Goal: Task Accomplishment & Management: Manage account settings

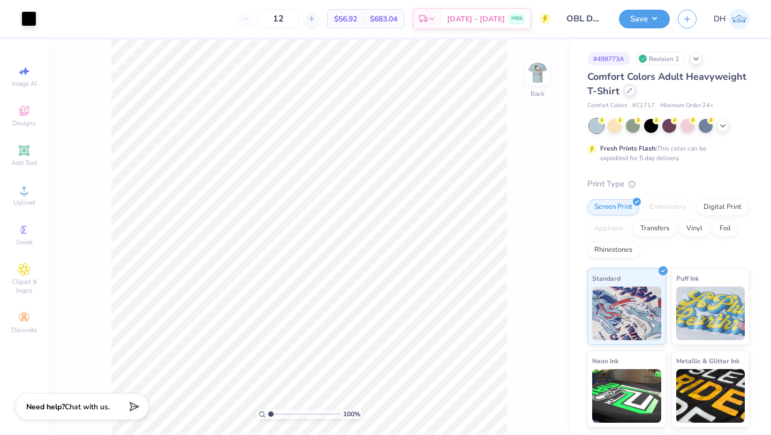
click at [626, 93] on div at bounding box center [630, 91] width 12 height 12
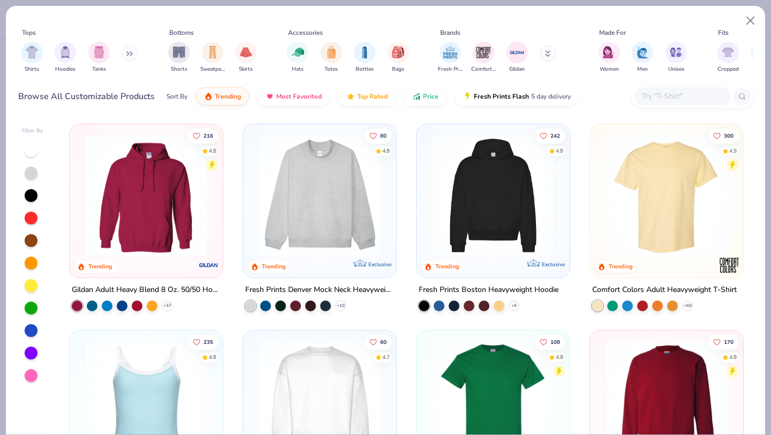
click at [135, 57] on button at bounding box center [129, 53] width 16 height 16
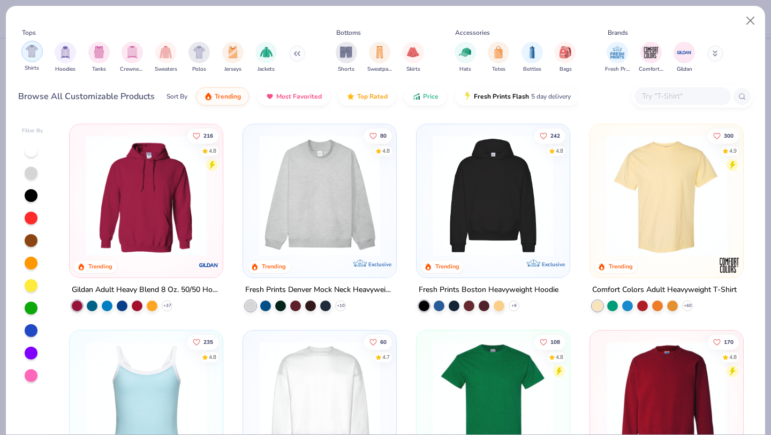
click at [33, 58] on div "filter for Shirts" at bounding box center [31, 51] width 21 height 21
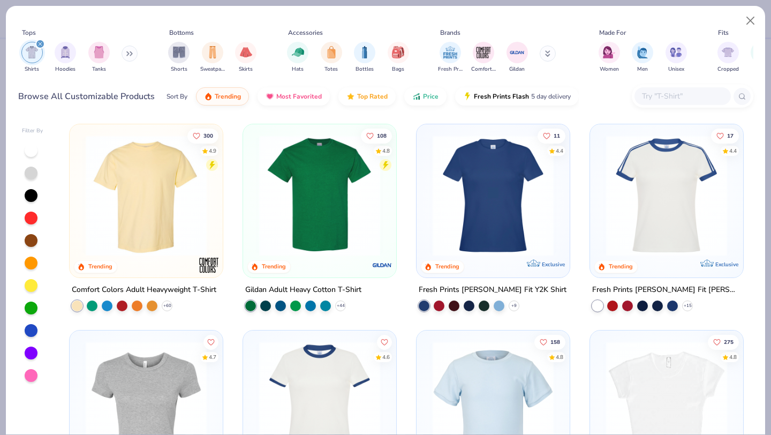
click at [308, 204] on img at bounding box center [320, 195] width 132 height 121
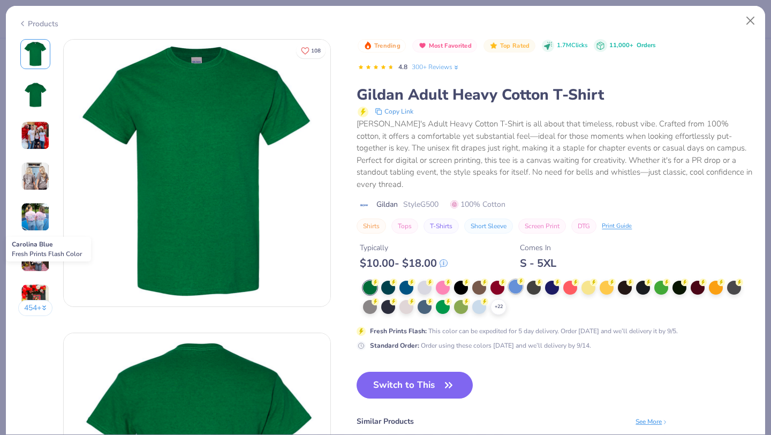
click at [517, 279] on div at bounding box center [515, 286] width 14 height 14
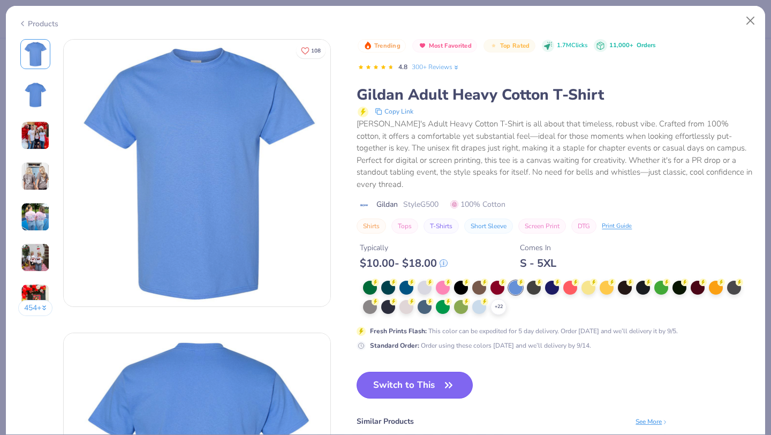
click at [443, 377] on icon "button" at bounding box center [448, 384] width 15 height 15
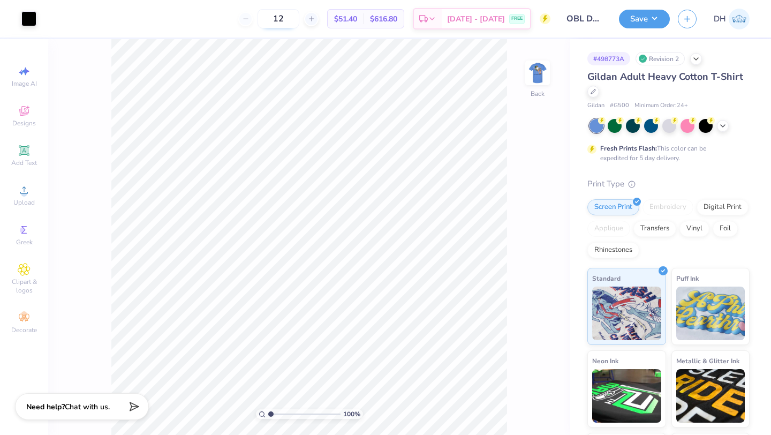
click at [299, 23] on input "12" at bounding box center [278, 18] width 42 height 19
type input "1"
type input "2"
type input "12"
click at [634, 22] on button "Save" at bounding box center [644, 17] width 51 height 19
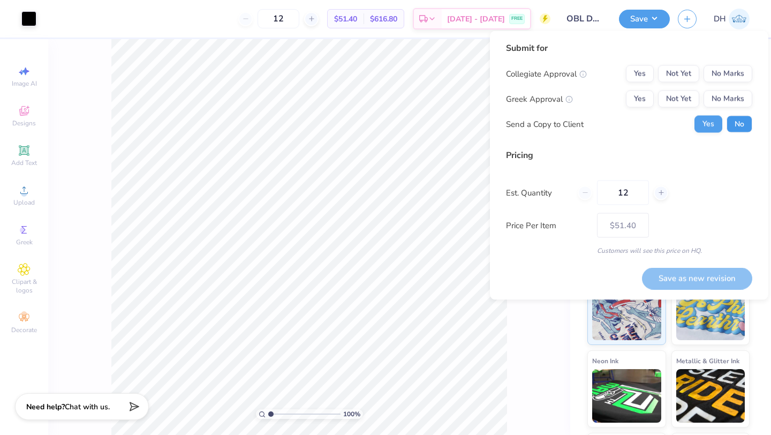
click at [741, 126] on button "No" at bounding box center [739, 124] width 26 height 17
click at [713, 281] on div "Save as new revision" at bounding box center [697, 278] width 110 height 22
click at [617, 266] on div "Submit for Collegiate Approval Yes Not Yet No Marks Greek Approval Yes Not Yet …" at bounding box center [629, 165] width 246 height 247
click at [683, 284] on div "Save as new revision" at bounding box center [697, 278] width 110 height 22
click at [681, 276] on div "Save as new revision" at bounding box center [697, 278] width 110 height 22
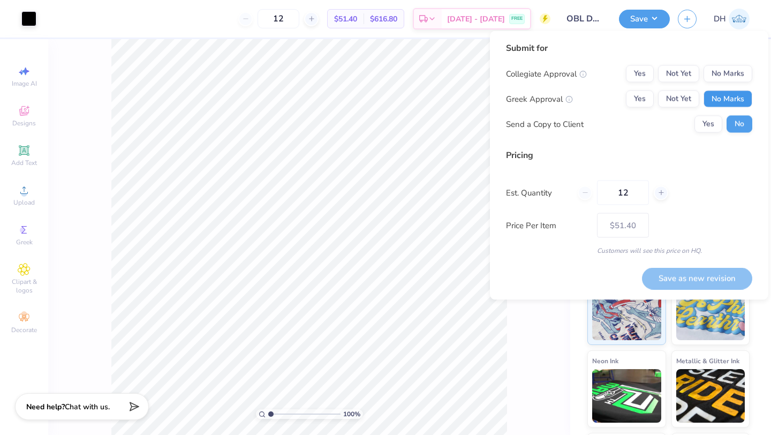
click at [739, 101] on button "No Marks" at bounding box center [727, 98] width 49 height 17
click at [736, 70] on button "No Marks" at bounding box center [727, 73] width 49 height 17
click at [707, 274] on button "Save as new revision" at bounding box center [697, 278] width 110 height 22
type input "$51.40"
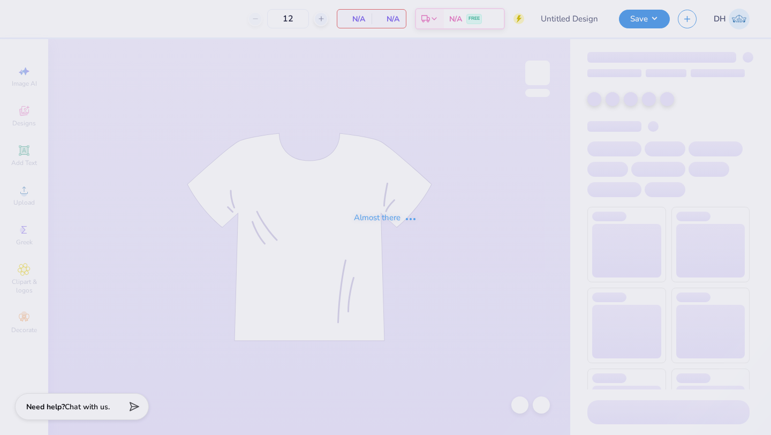
type input "Sigma Chi J18"
type input "30"
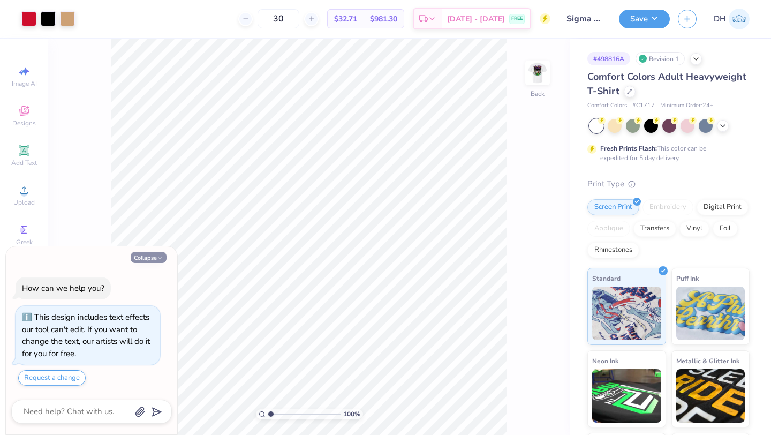
click at [150, 256] on button "Collapse" at bounding box center [149, 257] width 36 height 11
type textarea "x"
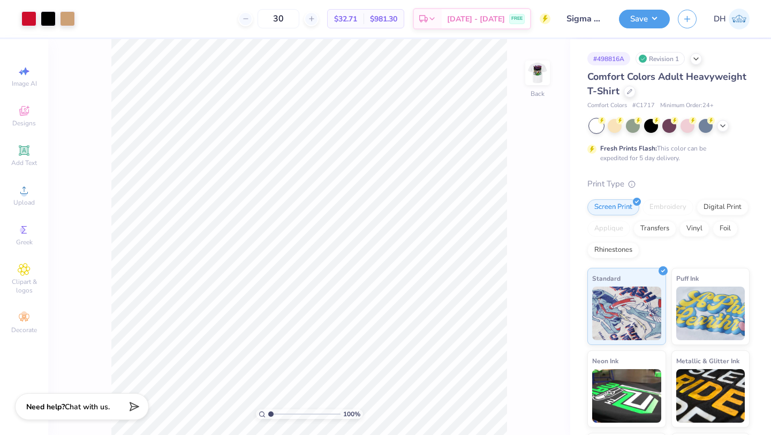
click at [629, 97] on div "Comfort Colors Adult Heavyweight T-Shirt" at bounding box center [668, 84] width 162 height 29
click at [627, 90] on icon at bounding box center [629, 90] width 5 height 5
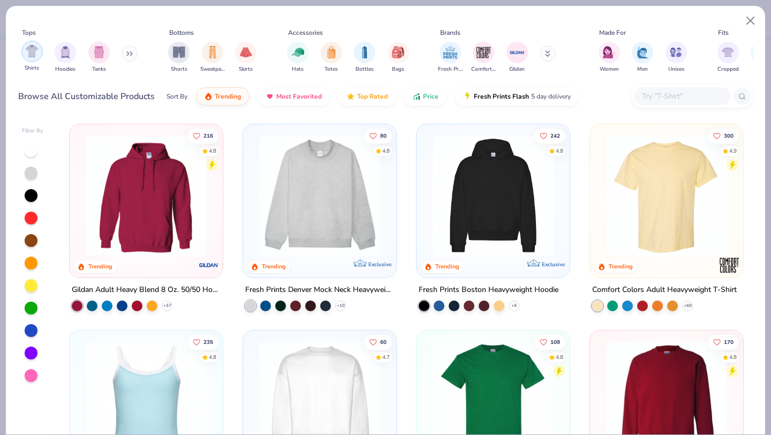
click at [36, 58] on div "filter for Shirts" at bounding box center [31, 51] width 21 height 21
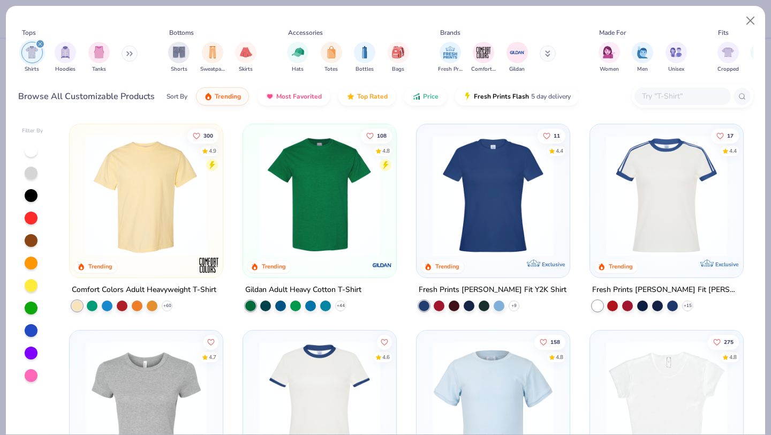
click at [170, 199] on img at bounding box center [146, 195] width 132 height 121
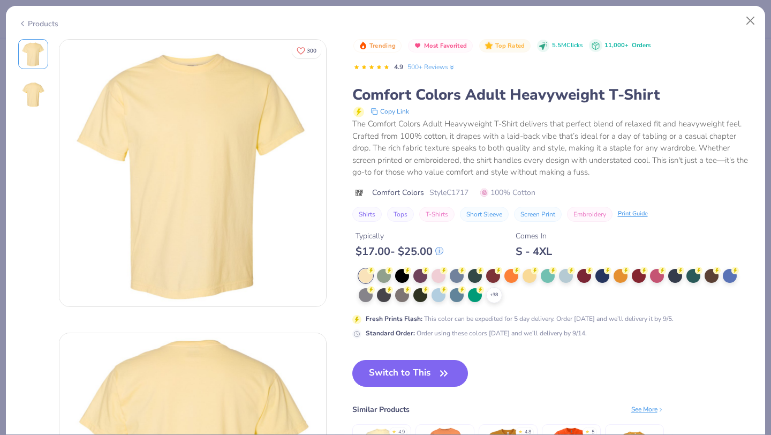
click at [491, 270] on div at bounding box center [493, 276] width 14 height 14
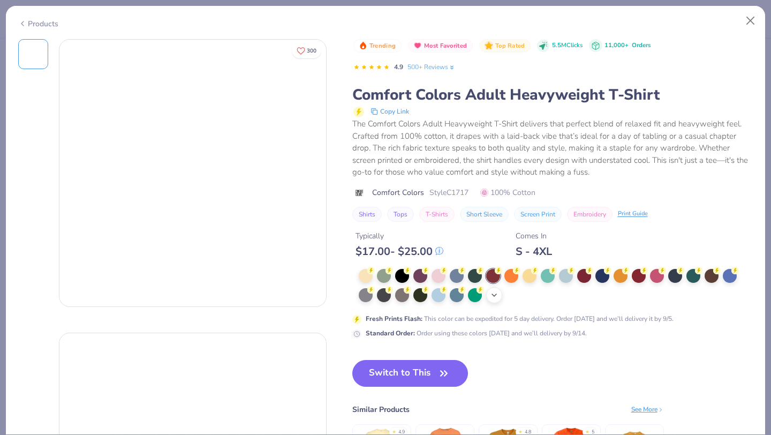
click at [492, 297] on icon at bounding box center [494, 295] width 9 height 9
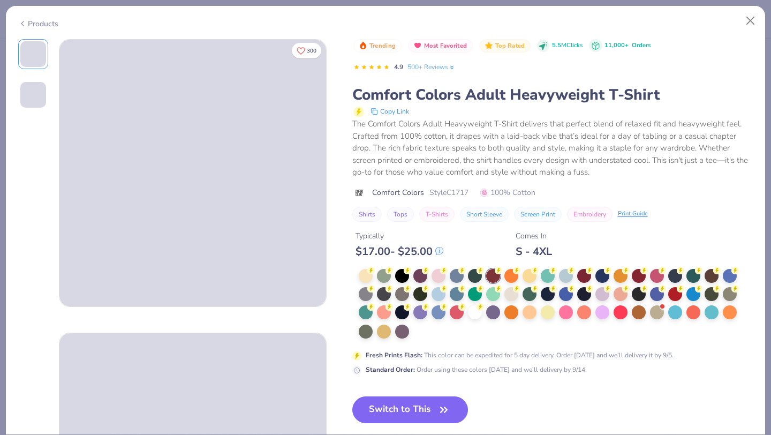
click at [423, 333] on div at bounding box center [556, 304] width 394 height 71
click at [472, 314] on div at bounding box center [475, 312] width 14 height 14
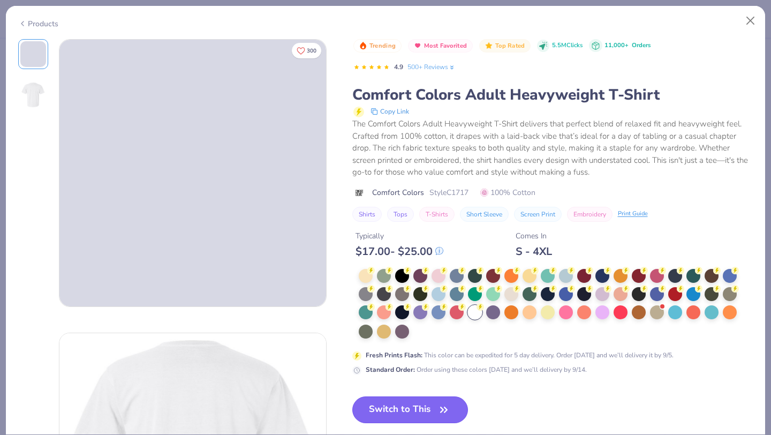
click at [432, 404] on button "Switch to This" at bounding box center [410, 409] width 116 height 27
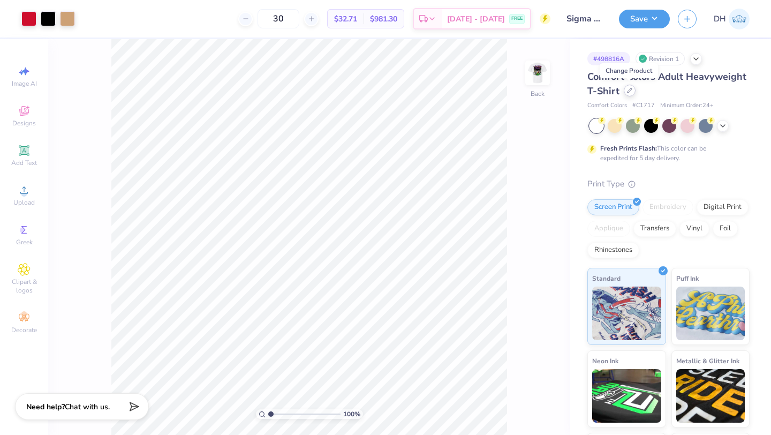
click at [631, 93] on icon at bounding box center [629, 90] width 5 height 5
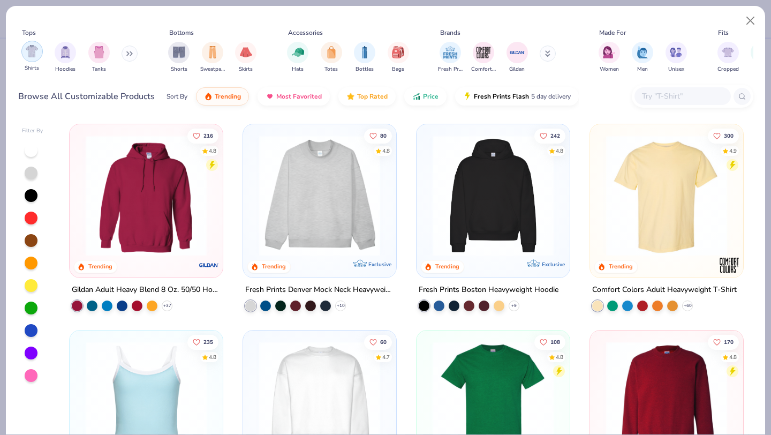
click at [37, 56] on img "filter for Shirts" at bounding box center [32, 51] width 12 height 12
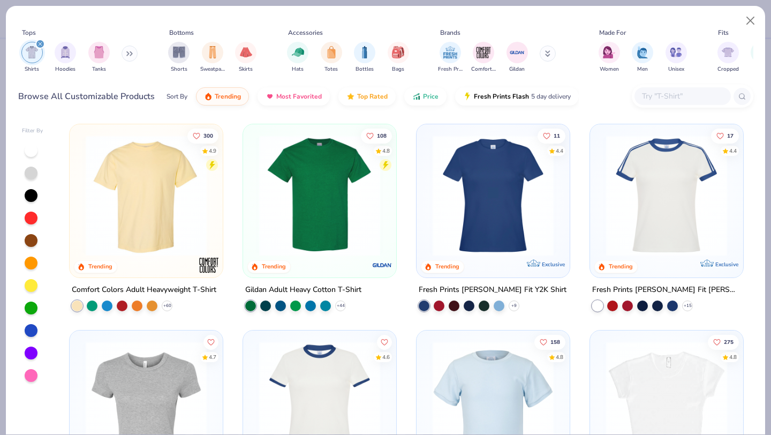
click at [362, 237] on img at bounding box center [320, 195] width 132 height 121
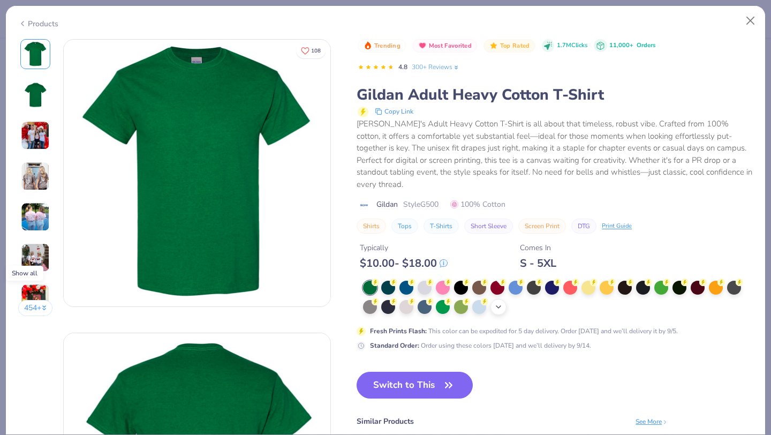
click at [500, 302] on icon at bounding box center [498, 306] width 9 height 9
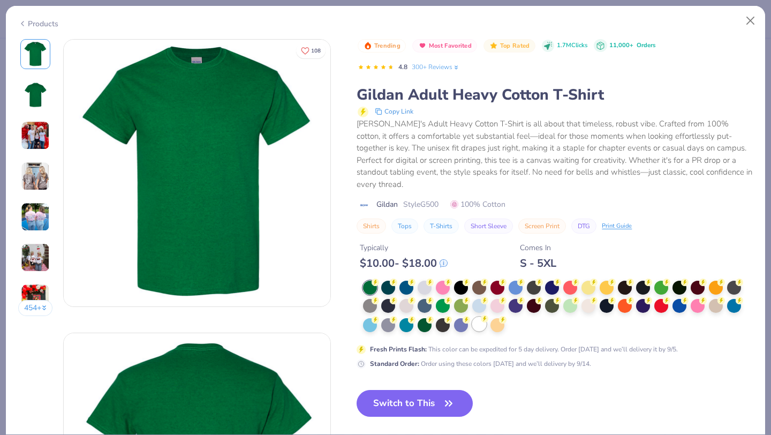
click at [479, 317] on div at bounding box center [479, 324] width 14 height 14
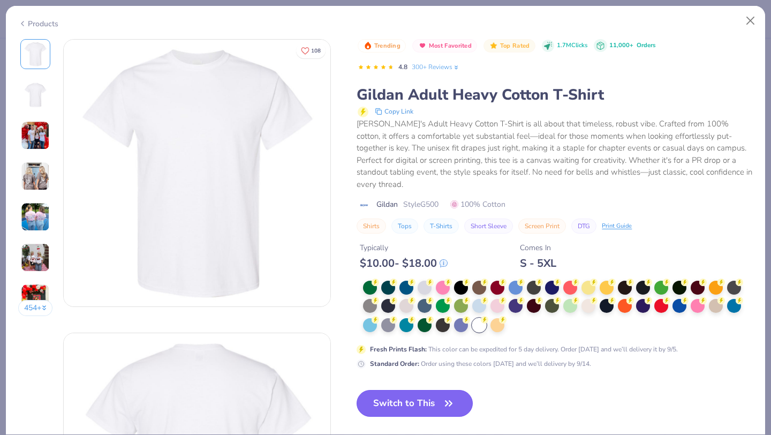
click at [431, 393] on button "Switch to This" at bounding box center [414, 403] width 116 height 27
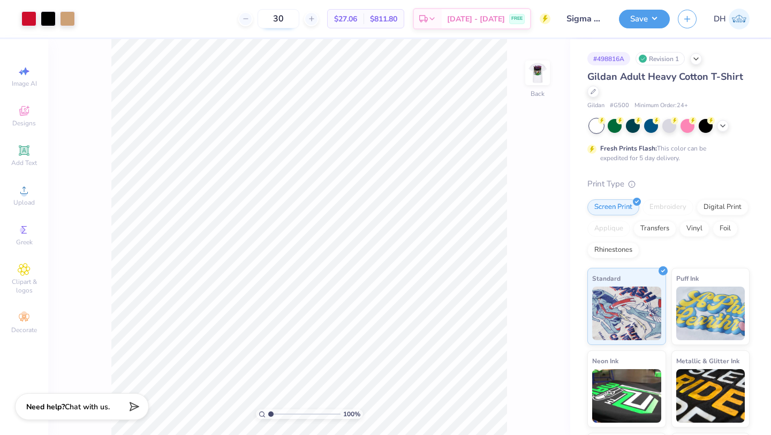
click at [299, 18] on input "30" at bounding box center [278, 18] width 42 height 19
type input "3"
type input "1"
type input "24"
click at [647, 17] on button "Save" at bounding box center [644, 17] width 51 height 19
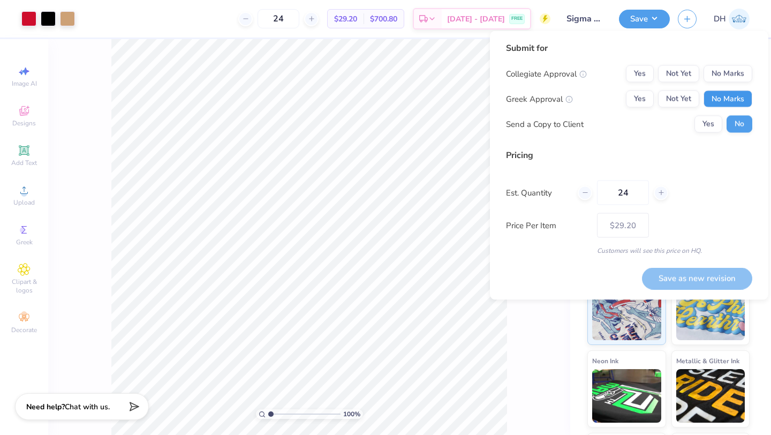
click at [729, 94] on button "No Marks" at bounding box center [727, 98] width 49 height 17
click at [732, 81] on button "No Marks" at bounding box center [727, 73] width 49 height 17
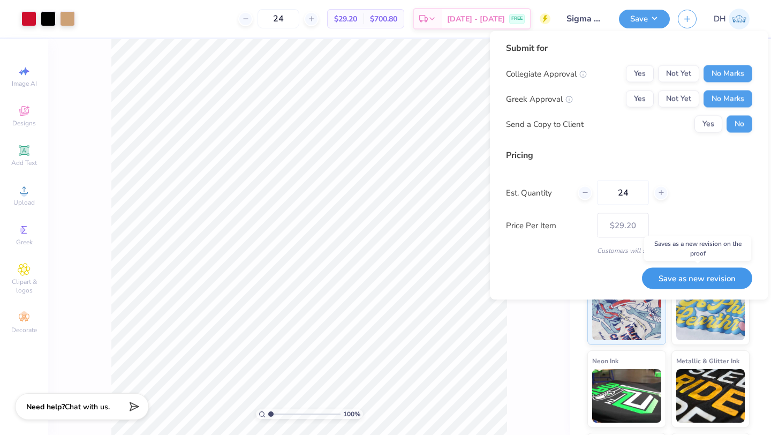
click at [712, 280] on button "Save as new revision" at bounding box center [697, 278] width 110 height 22
type input "$29.20"
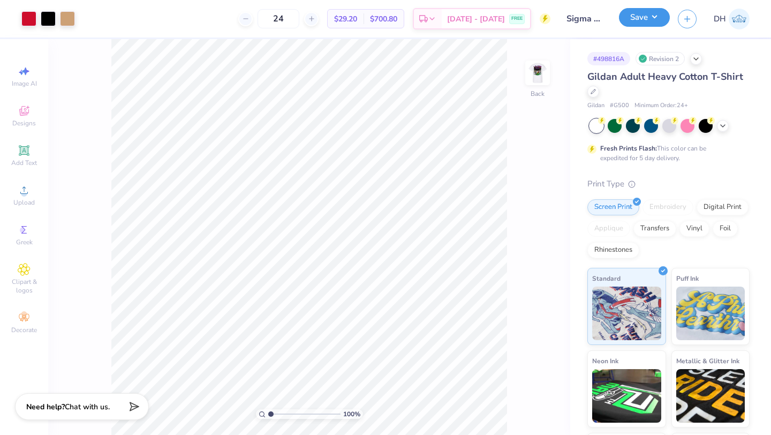
click at [653, 18] on button "Save" at bounding box center [644, 17] width 51 height 19
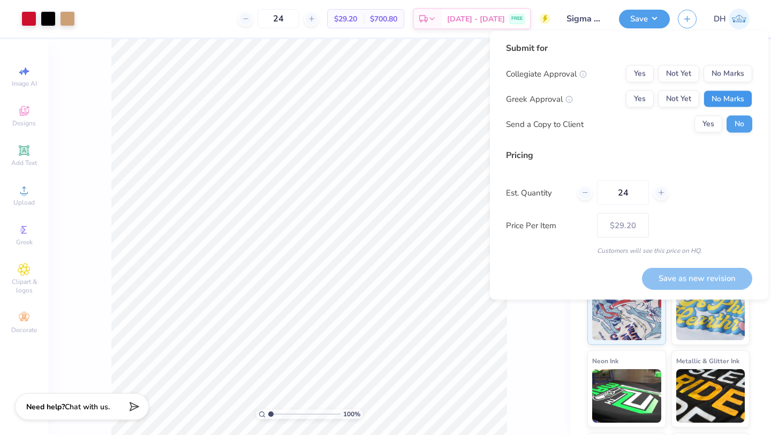
click at [725, 99] on button "No Marks" at bounding box center [727, 98] width 49 height 17
click at [728, 69] on button "No Marks" at bounding box center [727, 73] width 49 height 17
click at [708, 275] on button "Save as new revision" at bounding box center [697, 278] width 110 height 22
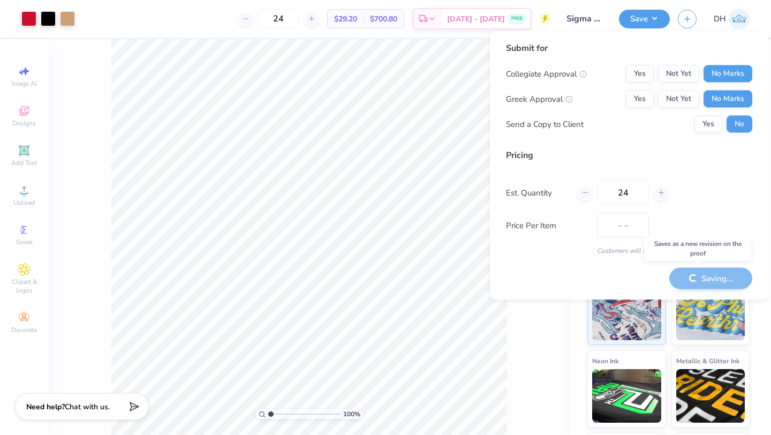
type input "$29.20"
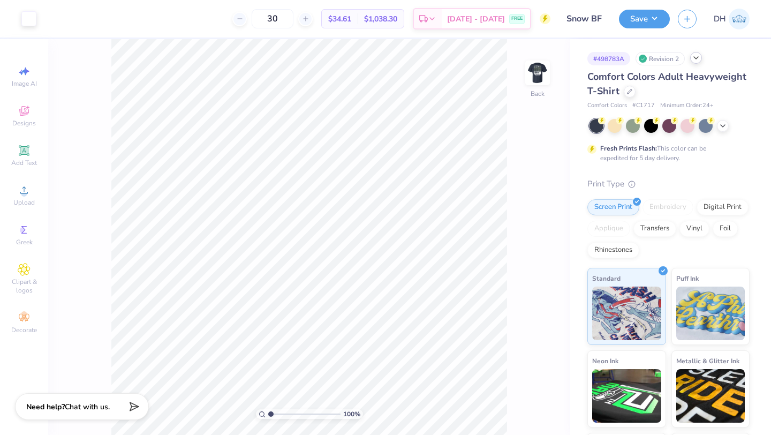
click at [698, 64] on div "# 498783A Revision 2" at bounding box center [668, 58] width 162 height 13
click at [631, 92] on icon at bounding box center [629, 90] width 5 height 5
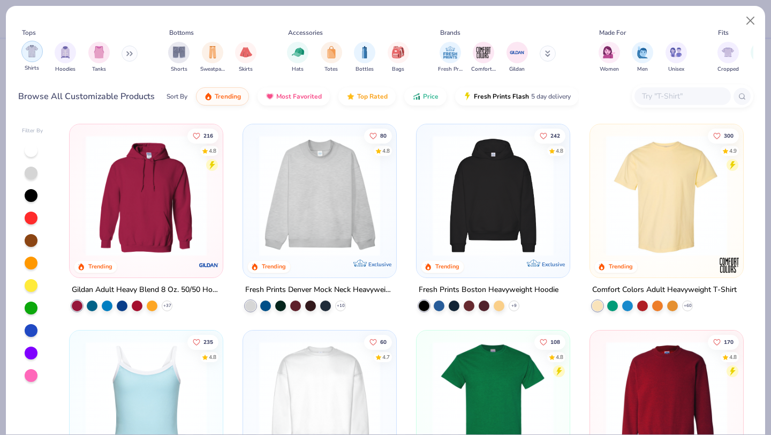
click at [34, 56] on img "filter for Shirts" at bounding box center [32, 51] width 12 height 12
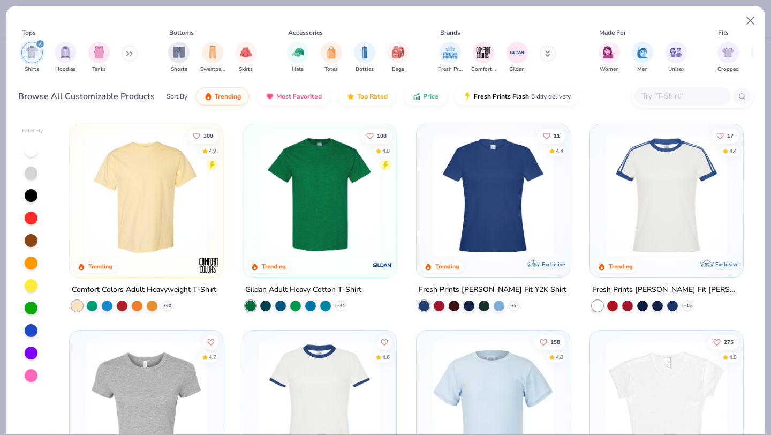
click at [309, 219] on img at bounding box center [320, 195] width 132 height 121
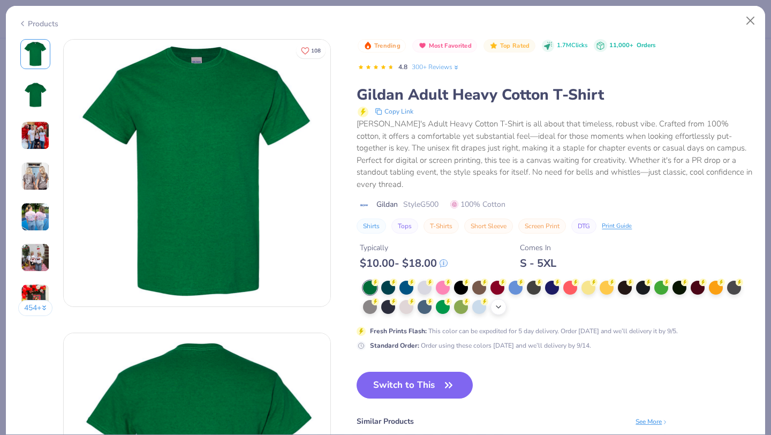
click at [499, 302] on icon at bounding box center [498, 306] width 9 height 9
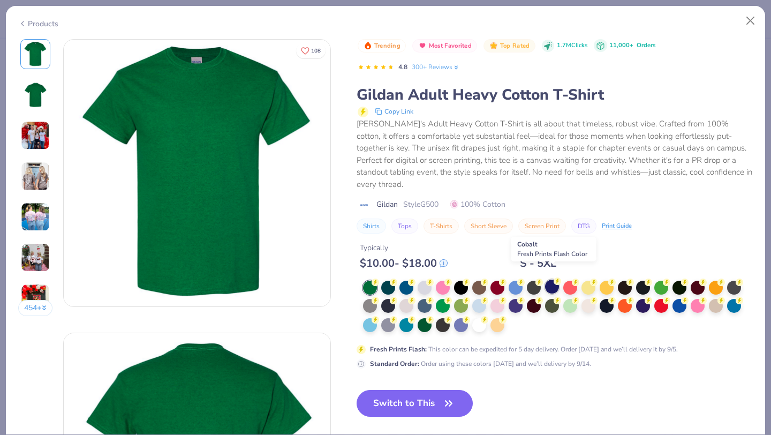
click at [551, 279] on div at bounding box center [552, 286] width 14 height 14
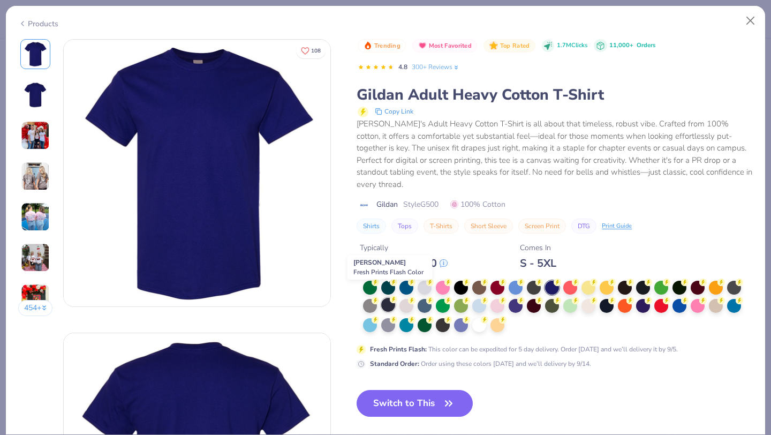
click at [390, 298] on div at bounding box center [388, 305] width 14 height 14
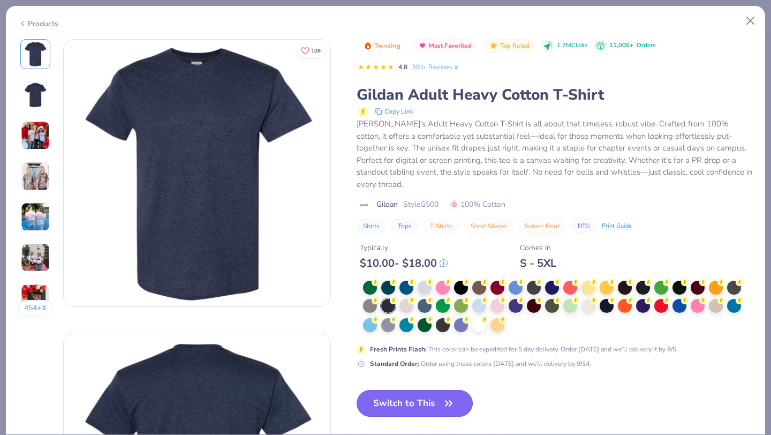
click at [426, 390] on button "Switch to This" at bounding box center [414, 403] width 116 height 27
click at [426, 391] on button "Switch to This" at bounding box center [414, 403] width 116 height 27
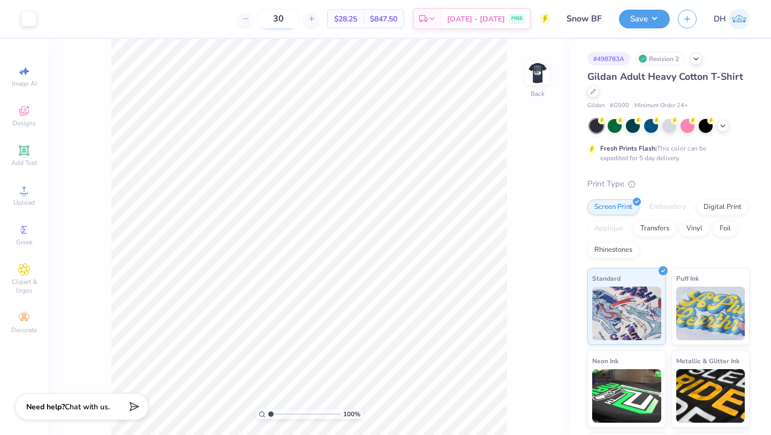
click at [299, 21] on input "30" at bounding box center [278, 18] width 42 height 19
type input "3"
type input "1"
type input "24"
click at [649, 27] on div "Save" at bounding box center [644, 19] width 51 height 19
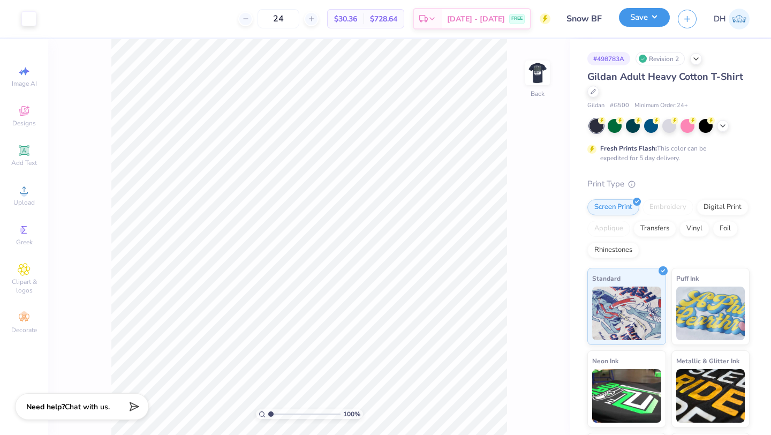
click at [650, 22] on button "Save" at bounding box center [644, 17] width 51 height 19
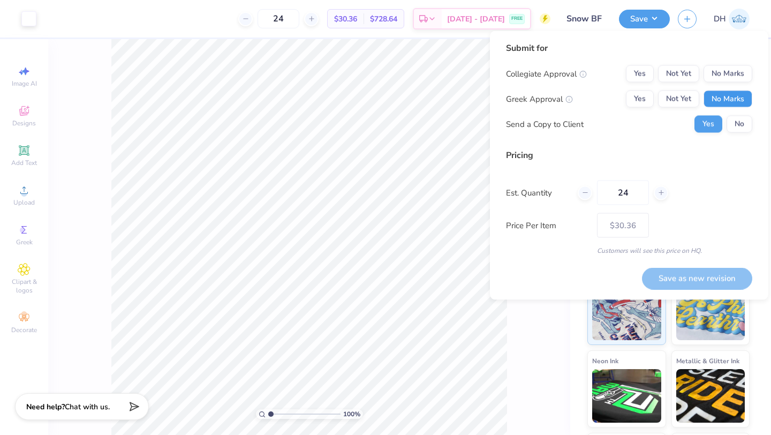
click at [731, 95] on button "No Marks" at bounding box center [727, 98] width 49 height 17
click at [735, 70] on button "No Marks" at bounding box center [727, 73] width 49 height 17
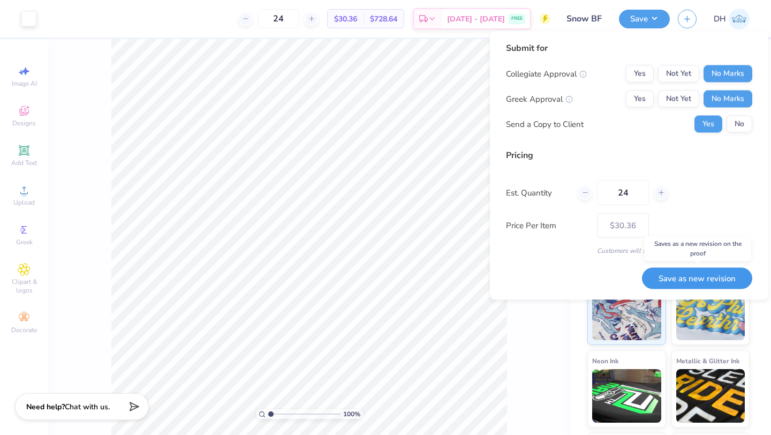
click at [698, 279] on button "Save as new revision" at bounding box center [697, 278] width 110 height 22
type input "$30.36"
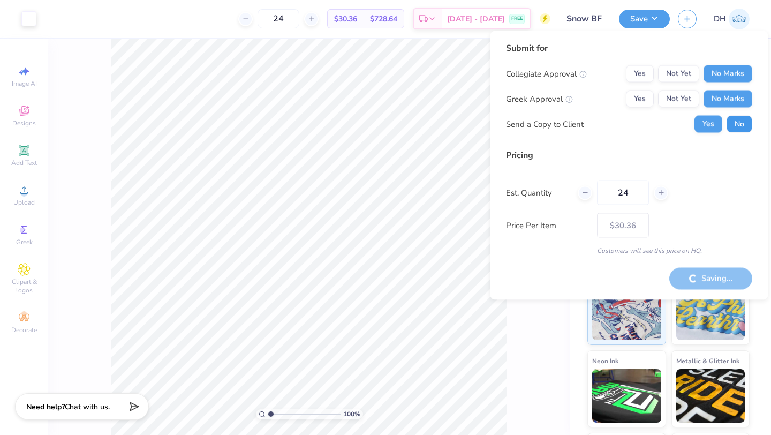
click at [735, 121] on button "No" at bounding box center [739, 124] width 26 height 17
click at [716, 274] on div "Saving..." at bounding box center [710, 278] width 83 height 22
